Goal: Task Accomplishment & Management: Use online tool/utility

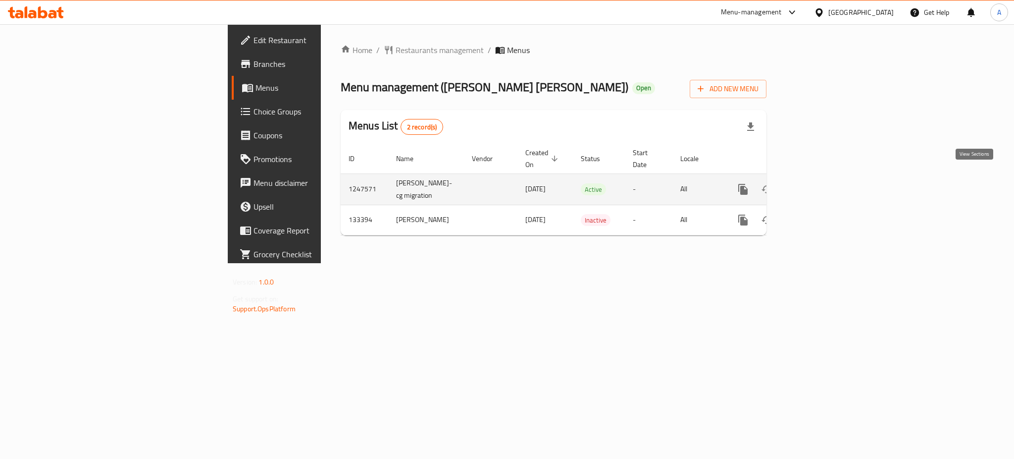
click at [821, 183] on icon "enhanced table" at bounding box center [815, 189] width 12 height 12
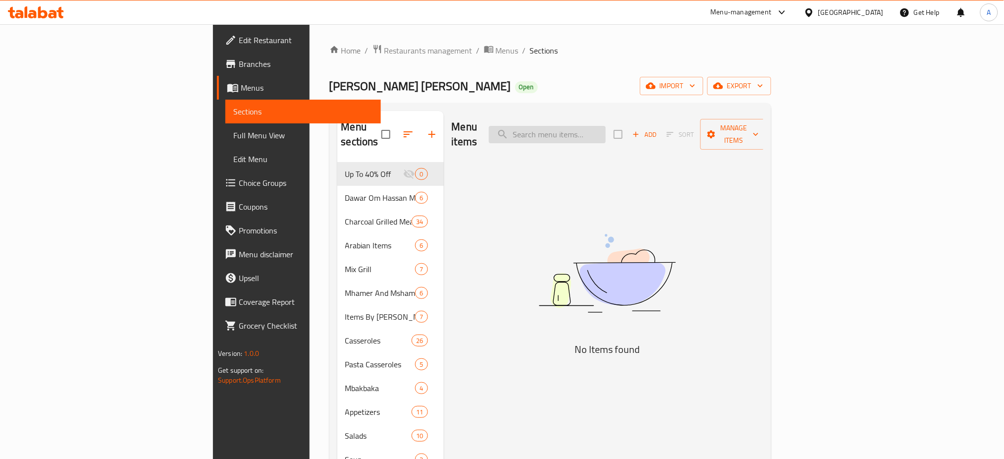
click at [603, 130] on input "search" at bounding box center [547, 134] width 117 height 17
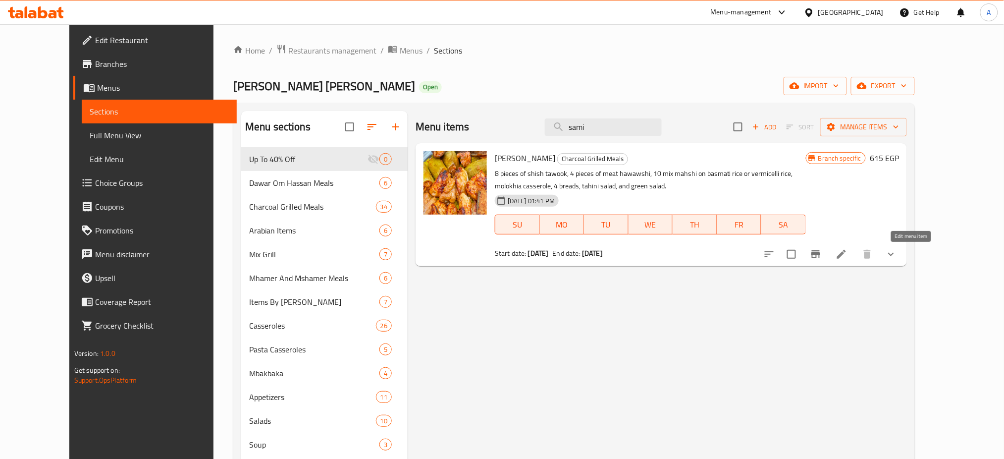
type input "sami"
click at [847, 250] on icon at bounding box center [842, 254] width 12 height 12
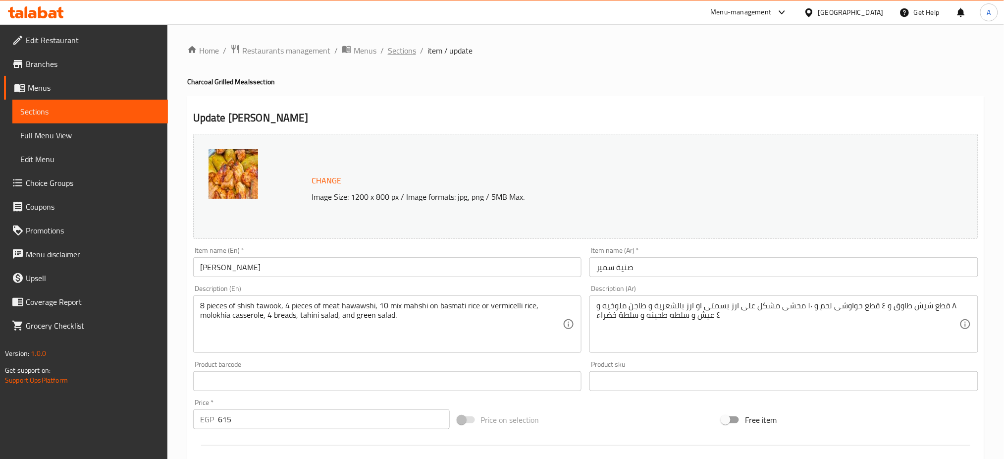
click at [399, 51] on span "Sections" at bounding box center [402, 51] width 28 height 12
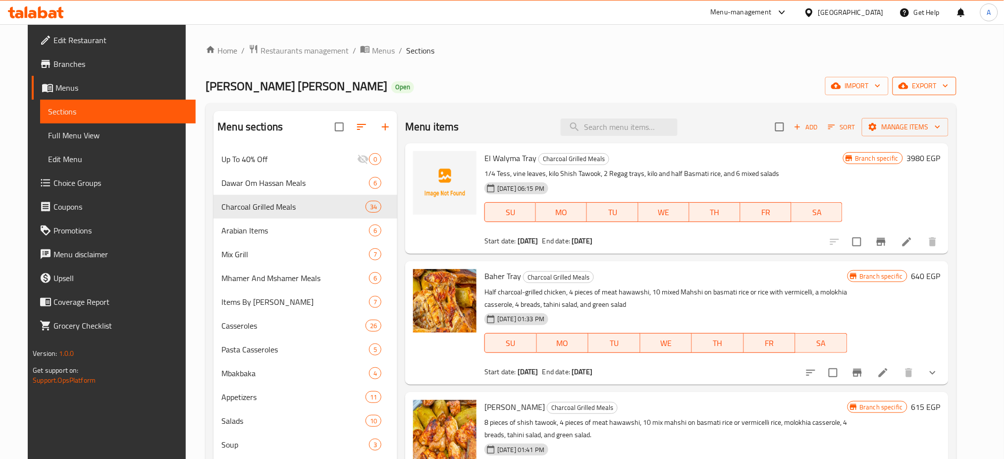
click at [950, 88] on icon "button" at bounding box center [946, 86] width 10 height 10
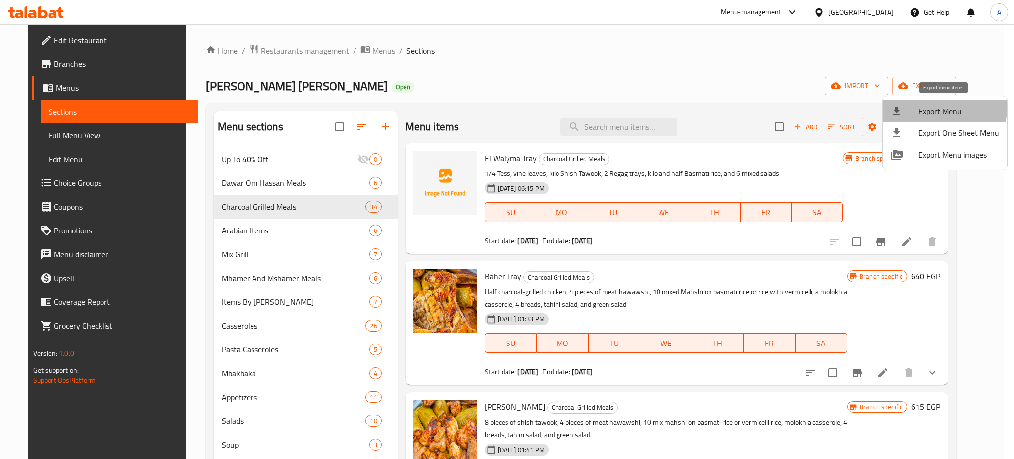
click at [934, 108] on span "Export Menu" at bounding box center [959, 111] width 81 height 12
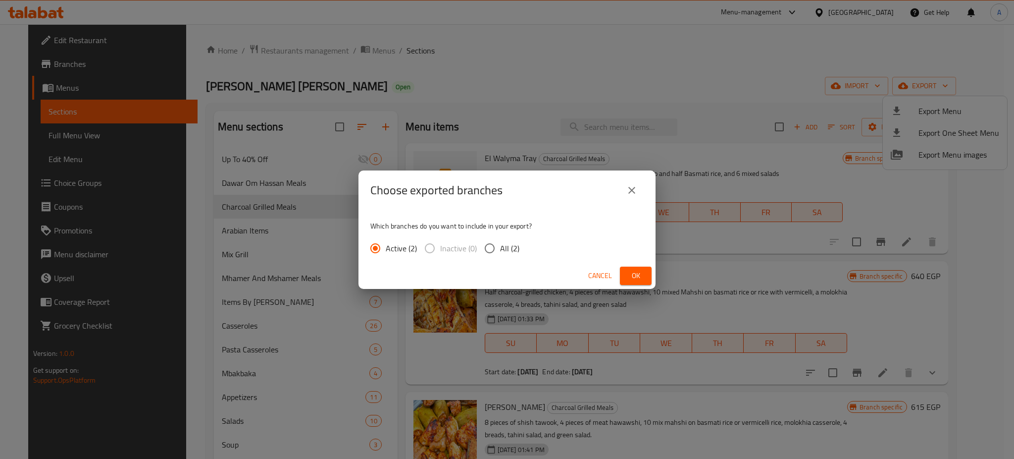
click at [485, 249] on input "All (2)" at bounding box center [489, 248] width 21 height 21
radio input "true"
click at [628, 271] on span "Ok" at bounding box center [636, 275] width 16 height 12
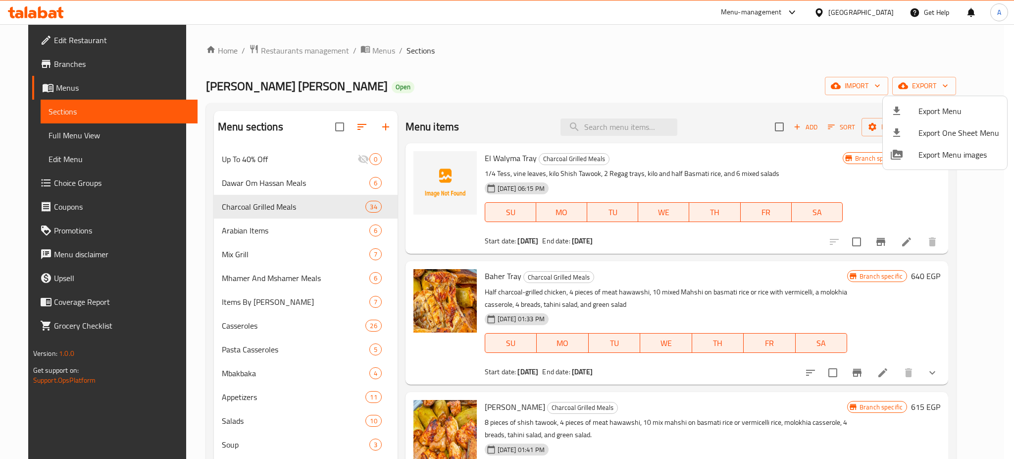
click at [587, 84] on div at bounding box center [507, 229] width 1014 height 459
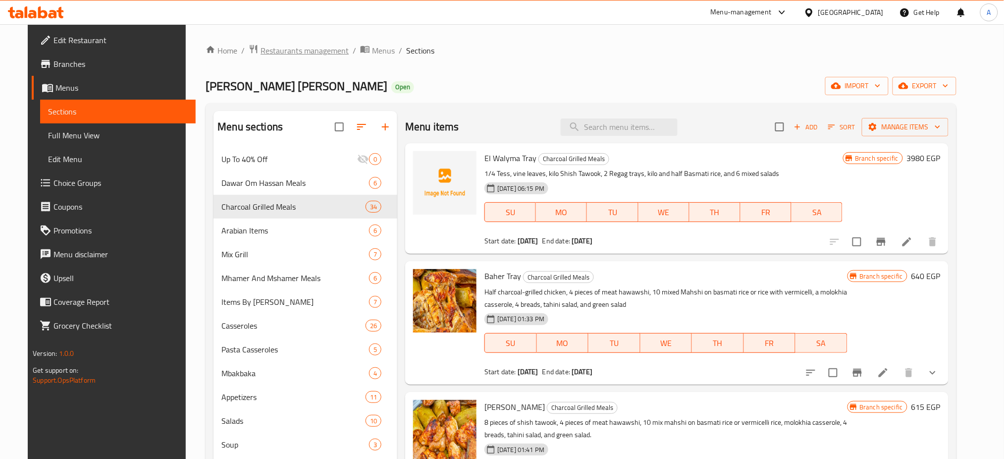
click at [263, 49] on span "Restaurants management" at bounding box center [305, 51] width 88 height 12
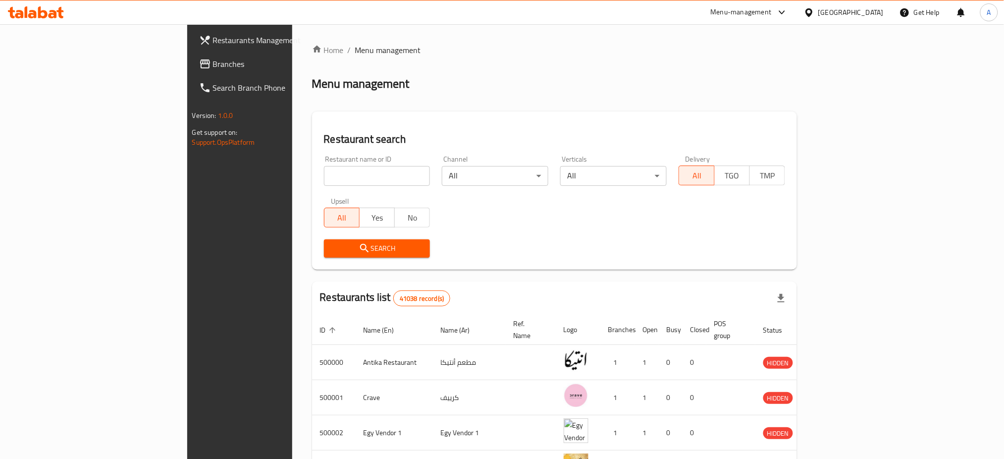
click at [324, 177] on input "search" at bounding box center [377, 176] width 106 height 20
click button "Search" at bounding box center [377, 248] width 106 height 18
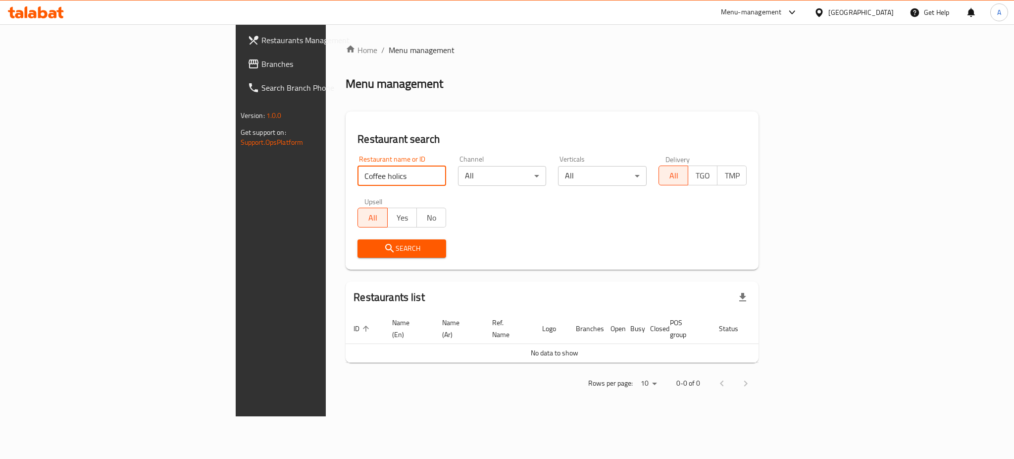
click at [358, 175] on input "Coffee holics" at bounding box center [402, 176] width 89 height 20
type input "Coffeeholics"
click button "Search" at bounding box center [402, 248] width 89 height 18
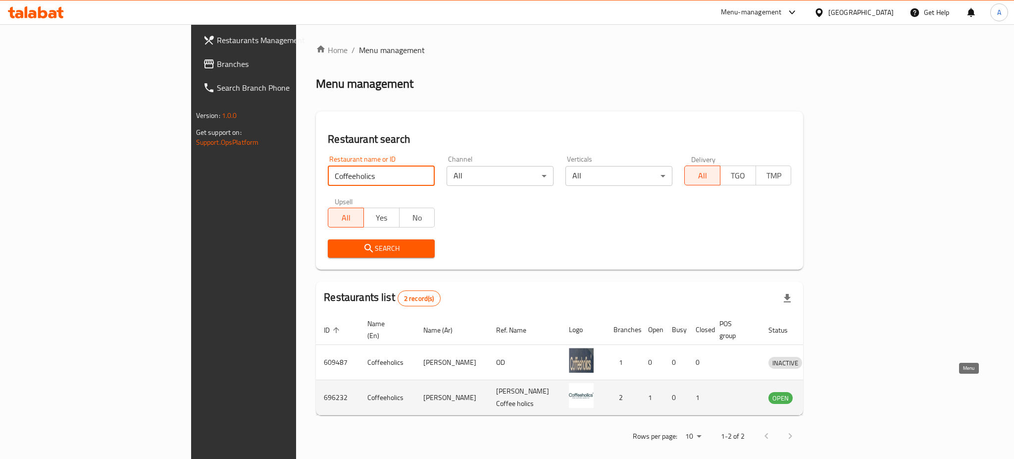
click at [834, 394] on icon "enhanced table" at bounding box center [828, 398] width 11 height 8
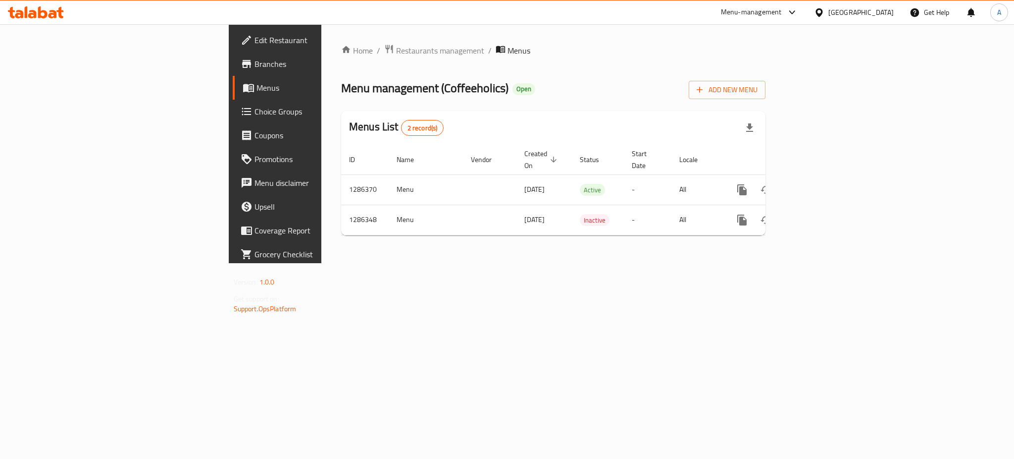
click at [255, 68] on span "Branches" at bounding box center [323, 64] width 136 height 12
